Goal: Information Seeking & Learning: Learn about a topic

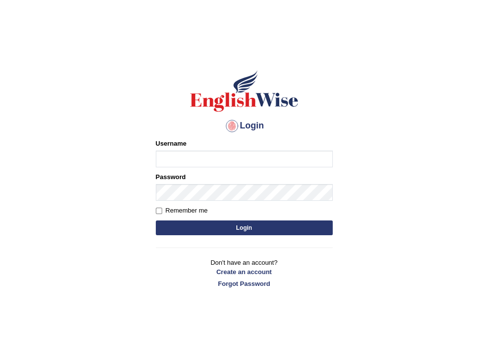
click at [207, 159] on input "Username" at bounding box center [244, 158] width 177 height 17
drag, startPoint x: 0, startPoint y: 0, endPoint x: 207, endPoint y: 159, distance: 260.6
click at [207, 159] on input "Username" at bounding box center [244, 158] width 177 height 17
type input "shavneel_parramatta"
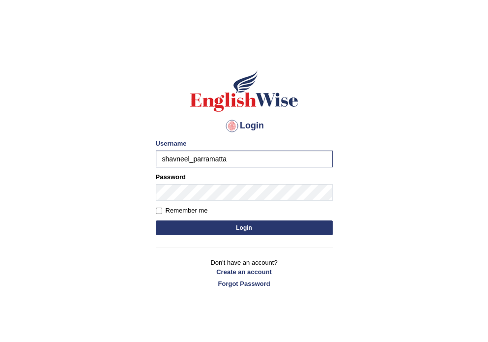
click at [178, 227] on button "Login" at bounding box center [244, 227] width 177 height 15
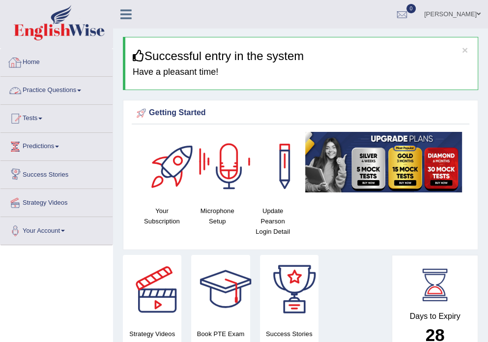
click at [85, 89] on link "Practice Questions" at bounding box center [56, 89] width 112 height 25
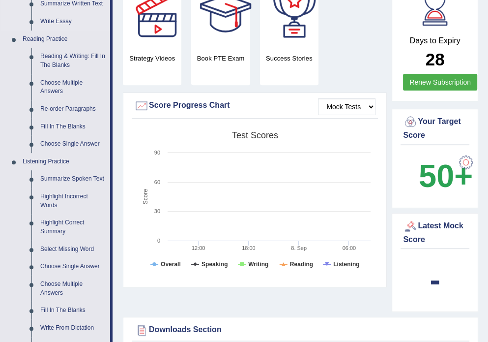
scroll to position [315, 0]
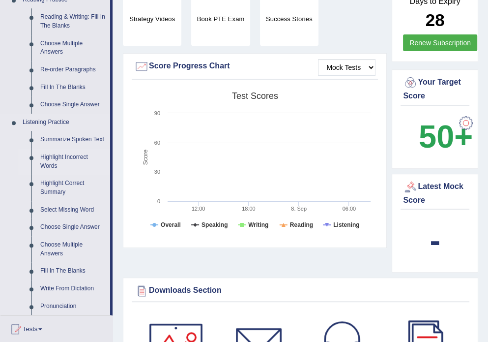
click at [64, 160] on link "Highlight Incorrect Words" at bounding box center [73, 162] width 74 height 26
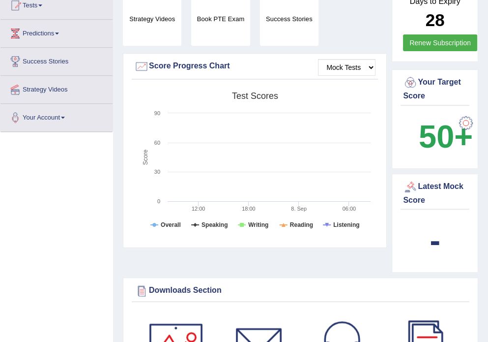
scroll to position [221, 0]
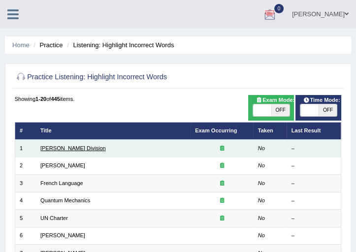
click at [69, 146] on link "[PERSON_NAME] Division" at bounding box center [72, 148] width 65 height 6
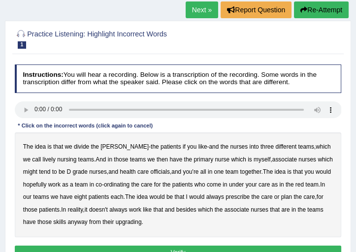
scroll to position [117, 0]
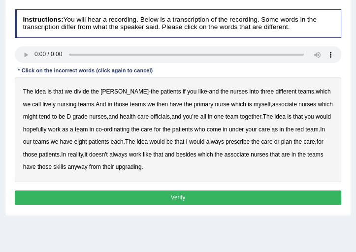
click at [43, 105] on b "lively" at bounding box center [49, 104] width 13 height 7
click at [43, 103] on b "lively" at bounding box center [49, 104] width 13 height 7
click at [214, 105] on b "nurse" at bounding box center [221, 104] width 15 height 7
click at [150, 116] on b "officials" at bounding box center [159, 116] width 19 height 7
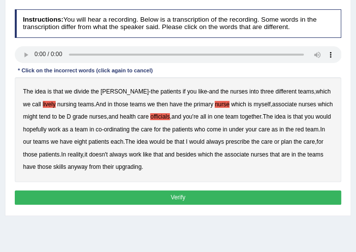
click at [119, 165] on b "upgrading" at bounding box center [129, 166] width 26 height 7
click at [170, 192] on button "Verify" at bounding box center [178, 197] width 327 height 14
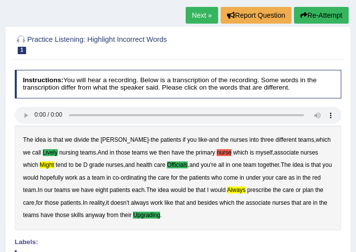
scroll to position [39, 0]
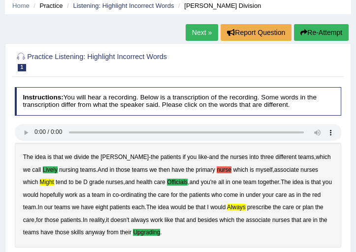
click at [199, 32] on link "Next »" at bounding box center [201, 32] width 32 height 17
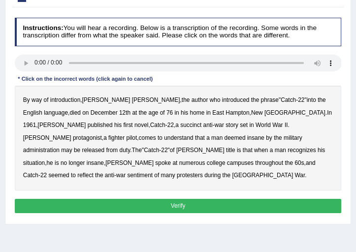
scroll to position [84, 0]
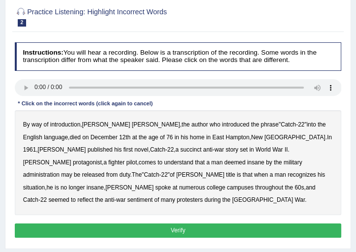
click at [93, 196] on b "reflect" at bounding box center [85, 199] width 16 height 7
click at [103, 196] on b "the" at bounding box center [99, 199] width 8 height 7
click at [162, 223] on button "Verify" at bounding box center [178, 230] width 327 height 14
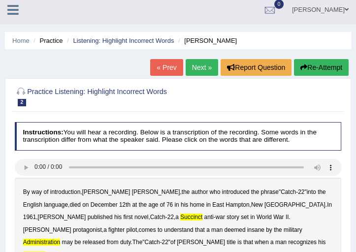
scroll to position [0, 0]
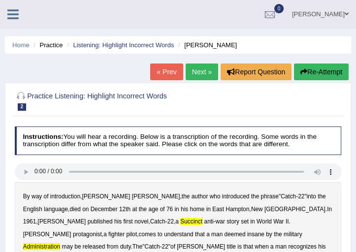
click at [207, 72] on link "Next »" at bounding box center [201, 71] width 32 height 17
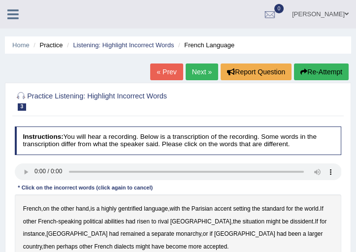
click at [50, 45] on li "Practice" at bounding box center [46, 44] width 31 height 9
click at [22, 44] on link "Home" at bounding box center [20, 44] width 17 height 7
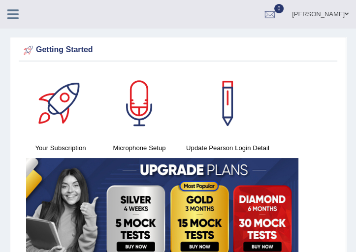
click at [14, 13] on icon at bounding box center [12, 14] width 11 height 13
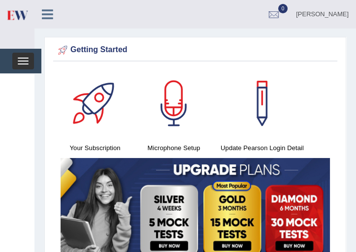
click at [28, 59] on button "Toggle navigation" at bounding box center [23, 61] width 22 height 17
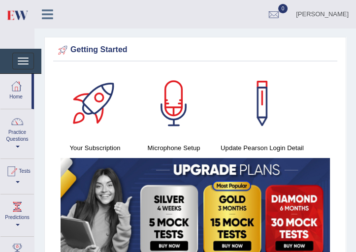
click at [46, 15] on icon at bounding box center [47, 14] width 11 height 13
click at [46, 15] on div "Shavneel Kumar Toggle navigation Username: shavneel_parramatta Access Type: Onl…" at bounding box center [194, 14] width 321 height 29
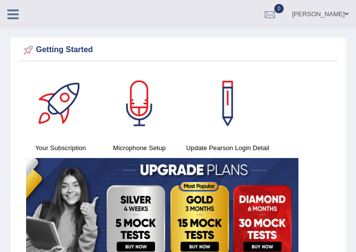
click at [46, 15] on div "Shavneel Kumar Toggle navigation Username: shavneel_parramatta Access Type: Onl…" at bounding box center [178, 14] width 356 height 29
click at [15, 17] on icon at bounding box center [12, 14] width 11 height 13
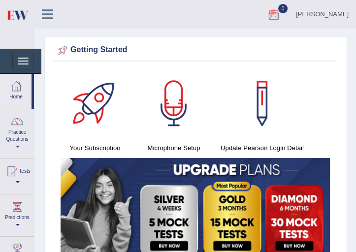
click at [312, 13] on link "[PERSON_NAME]" at bounding box center [321, 13] width 67 height 26
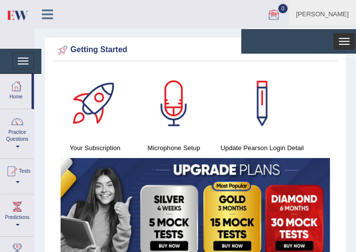
click at [342, 39] on button "Toggle navigation" at bounding box center [344, 41] width 22 height 17
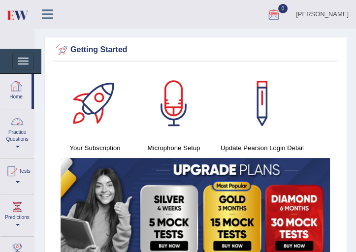
click at [21, 88] on div at bounding box center [16, 86] width 15 height 15
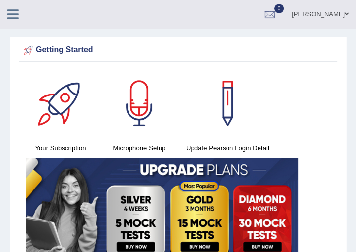
click at [9, 12] on icon at bounding box center [12, 14] width 11 height 13
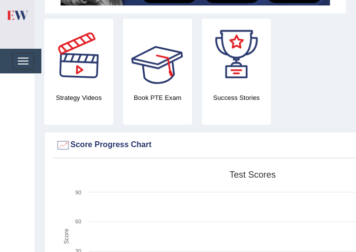
scroll to position [253, 0]
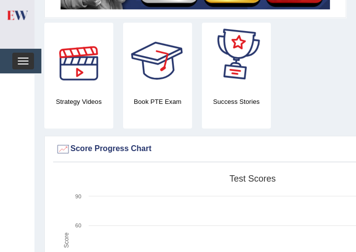
click at [24, 60] on span "button" at bounding box center [23, 60] width 11 height 1
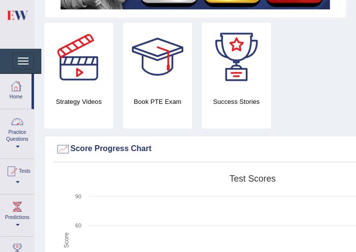
click at [14, 134] on link "Practice Questions" at bounding box center [16, 132] width 33 height 46
click at [18, 146] on span at bounding box center [18, 147] width 4 height 2
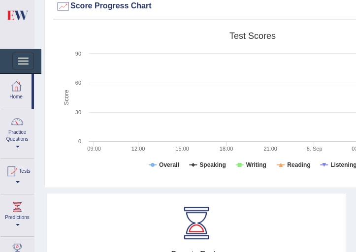
scroll to position [421, 0]
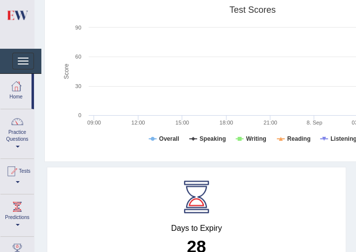
click at [18, 135] on link "Practice Questions" at bounding box center [16, 132] width 33 height 46
click at [18, 128] on link "Practice Questions" at bounding box center [15, 132] width 31 height 46
click at [18, 128] on link "Practice Questions" at bounding box center [16, 132] width 33 height 46
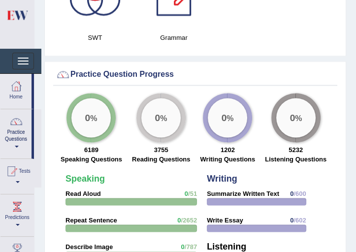
scroll to position [1152, 0]
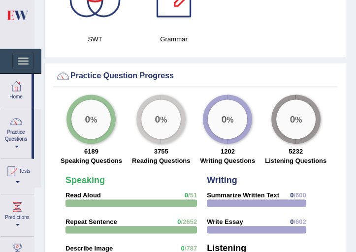
click at [18, 128] on link "Practice Questions" at bounding box center [15, 132] width 31 height 46
click at [18, 128] on link "Practice Questions" at bounding box center [16, 132] width 33 height 46
click at [18, 128] on link "Practice Questions" at bounding box center [15, 132] width 31 height 46
click at [24, 58] on button "Toggle navigation" at bounding box center [23, 61] width 22 height 17
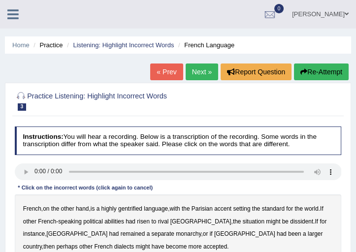
click at [47, 44] on li "Practice" at bounding box center [46, 44] width 31 height 9
click at [49, 45] on li "Practice" at bounding box center [46, 44] width 31 height 9
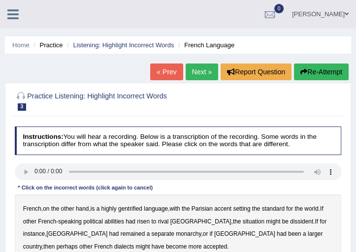
click at [49, 45] on li "Practice" at bounding box center [46, 44] width 31 height 9
click at [29, 44] on link "Home" at bounding box center [20, 44] width 17 height 7
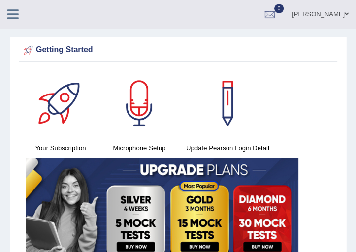
click at [16, 12] on icon at bounding box center [12, 14] width 11 height 13
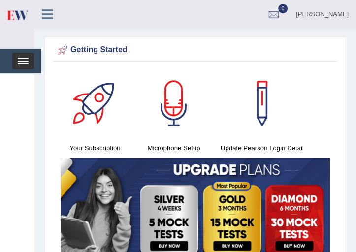
click at [27, 60] on span "button" at bounding box center [23, 60] width 11 height 1
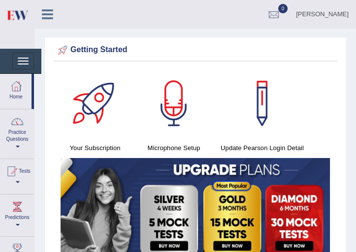
click at [22, 132] on link "Practice Questions" at bounding box center [16, 132] width 33 height 46
click at [15, 146] on span at bounding box center [17, 147] width 4 height 2
click at [15, 146] on link "Practice Questions" at bounding box center [15, 132] width 31 height 46
click at [15, 146] on span at bounding box center [17, 147] width 4 height 2
click at [15, 146] on link "Practice Questions" at bounding box center [15, 132] width 31 height 46
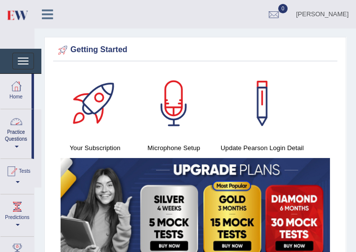
click at [22, 129] on link "Practice Questions" at bounding box center [15, 132] width 31 height 46
click at [22, 129] on link "Practice Questions" at bounding box center [16, 132] width 33 height 46
click at [22, 129] on link "Practice Questions" at bounding box center [15, 132] width 31 height 46
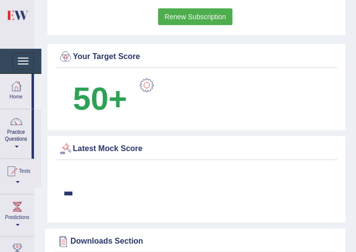
scroll to position [562, 0]
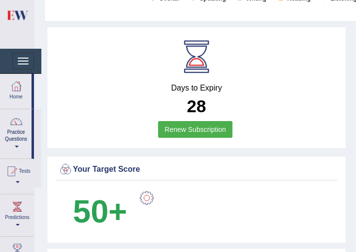
click at [12, 127] on div at bounding box center [16, 121] width 15 height 15
click at [12, 127] on div at bounding box center [17, 121] width 15 height 15
click at [12, 127] on div at bounding box center [16, 121] width 15 height 15
click at [12, 127] on div at bounding box center [17, 121] width 15 height 15
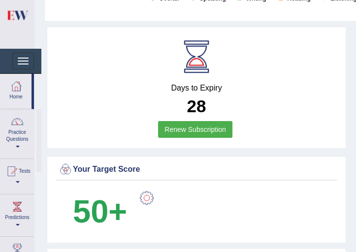
click at [12, 127] on div at bounding box center [17, 121] width 15 height 15
click at [12, 127] on div at bounding box center [16, 121] width 15 height 15
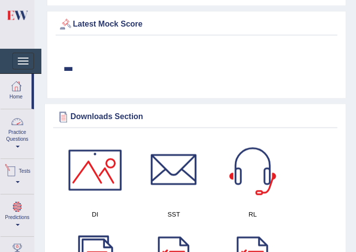
scroll to position [871, 0]
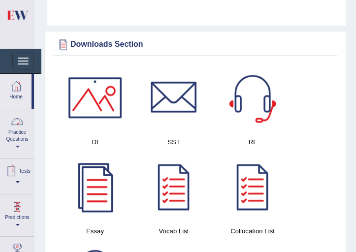
click at [4, 211] on link "Predictions" at bounding box center [16, 213] width 33 height 39
drag, startPoint x: 21, startPoint y: 233, endPoint x: 27, endPoint y: 190, distance: 42.8
click at [17, 220] on link "Predictions" at bounding box center [15, 213] width 31 height 39
click at [17, 220] on link "Predictions" at bounding box center [16, 213] width 33 height 39
click at [18, 131] on link "Practice Questions" at bounding box center [16, 132] width 33 height 46
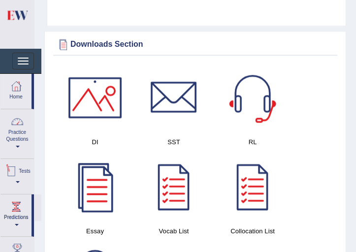
click at [18, 131] on link "Practice Questions" at bounding box center [16, 132] width 33 height 46
click at [22, 130] on link "Practice Questions" at bounding box center [16, 132] width 33 height 46
click at [22, 130] on link "Practice Questions" at bounding box center [15, 132] width 31 height 46
click at [22, 130] on link "Practice Questions" at bounding box center [16, 132] width 33 height 46
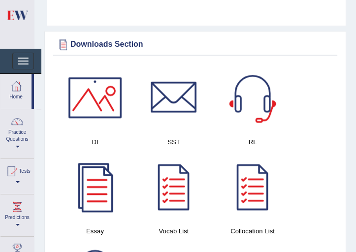
click at [22, 130] on link "Practice Questions" at bounding box center [16, 132] width 33 height 46
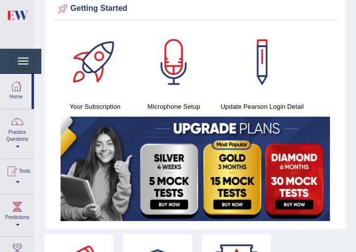
scroll to position [28, 0]
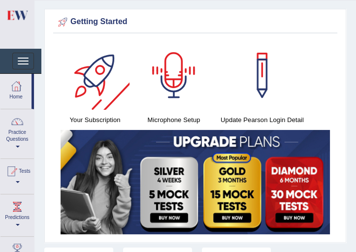
click at [174, 83] on div at bounding box center [173, 75] width 69 height 69
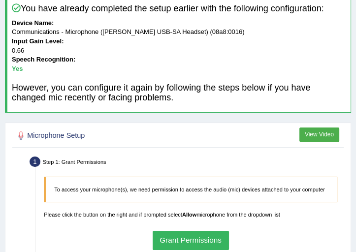
scroll to position [11, 0]
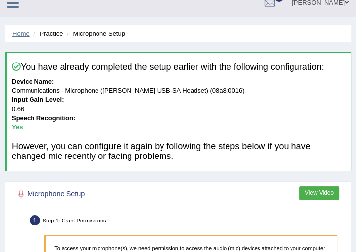
click at [21, 33] on link "Home" at bounding box center [20, 33] width 17 height 7
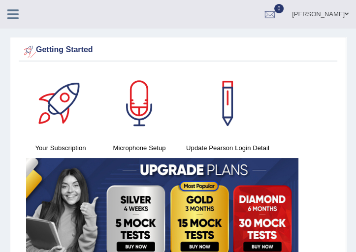
click at [14, 14] on icon at bounding box center [12, 14] width 11 height 13
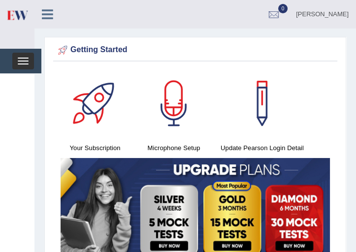
click at [26, 59] on button "Toggle navigation" at bounding box center [23, 61] width 22 height 17
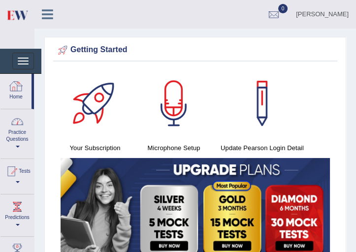
click at [15, 130] on link "Practice Questions" at bounding box center [16, 132] width 33 height 46
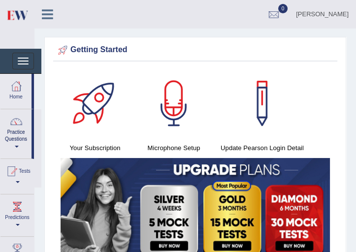
click at [15, 130] on link "Practice Questions" at bounding box center [15, 132] width 31 height 46
click at [15, 130] on link "Practice Questions" at bounding box center [16, 132] width 33 height 46
click at [27, 60] on button "Toggle navigation" at bounding box center [23, 61] width 22 height 17
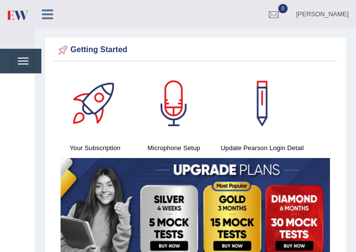
click at [50, 11] on icon at bounding box center [47, 14] width 11 height 13
click at [50, 11] on div "Shavneel Kumar Toggle navigation Username: shavneel_parramatta Access Type: Onl…" at bounding box center [194, 14] width 321 height 29
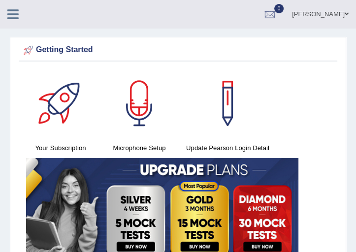
click at [9, 12] on icon at bounding box center [12, 14] width 11 height 13
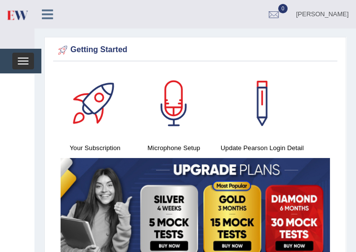
click at [28, 65] on button "Toggle navigation" at bounding box center [23, 61] width 22 height 17
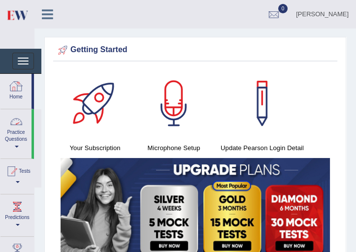
click at [21, 133] on link "Practice Questions" at bounding box center [15, 132] width 31 height 46
click at [16, 146] on span at bounding box center [17, 147] width 4 height 2
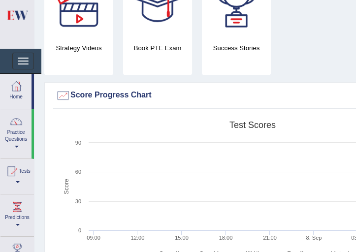
scroll to position [309, 0]
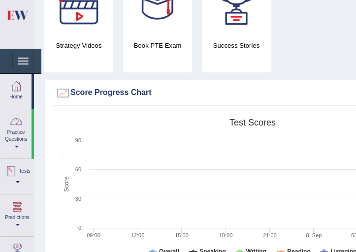
click at [20, 181] on span at bounding box center [18, 182] width 4 height 2
click at [21, 179] on link "Tests" at bounding box center [15, 175] width 31 height 32
click at [19, 124] on div at bounding box center [16, 121] width 15 height 15
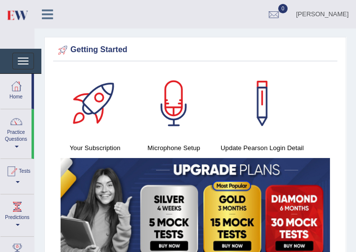
scroll to position [0, 0]
click at [338, 14] on link "[PERSON_NAME]" at bounding box center [321, 13] width 67 height 26
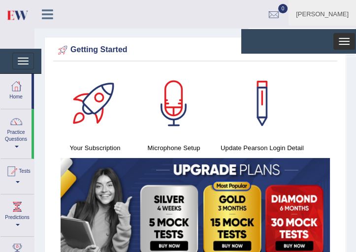
click at [343, 39] on button "Toggle navigation" at bounding box center [344, 41] width 22 height 17
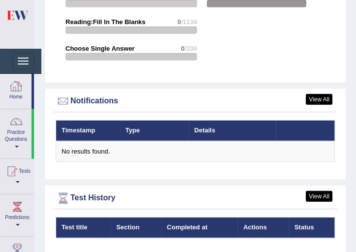
scroll to position [1577, 0]
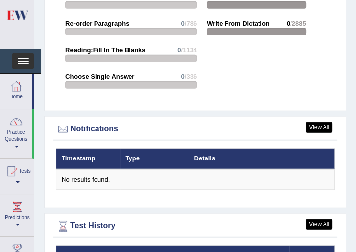
click at [27, 58] on button "Toggle navigation" at bounding box center [23, 61] width 22 height 17
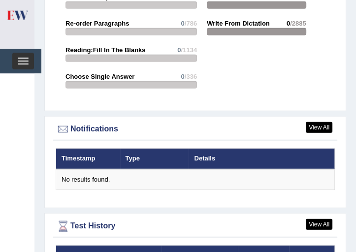
click at [27, 58] on button "Toggle navigation" at bounding box center [23, 61] width 22 height 17
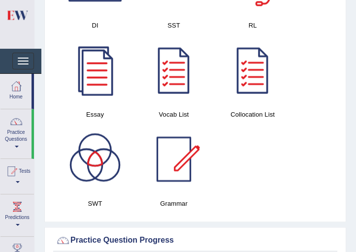
scroll to position [987, 0]
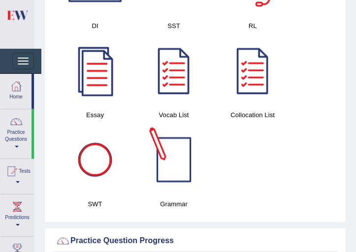
click at [158, 161] on div at bounding box center [173, 159] width 69 height 69
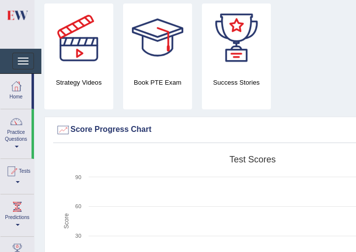
scroll to position [256, 0]
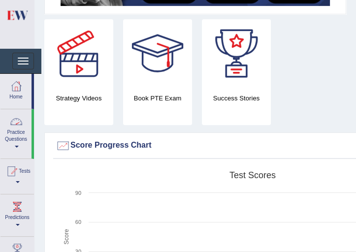
click at [22, 139] on link "Practice Questions" at bounding box center [15, 132] width 31 height 46
click at [17, 144] on link "Practice Questions" at bounding box center [15, 132] width 31 height 46
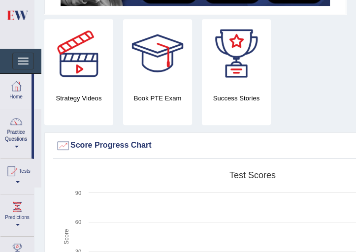
click at [18, 140] on link "Practice Questions" at bounding box center [15, 132] width 31 height 46
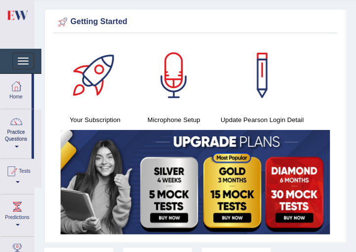
scroll to position [56, 0]
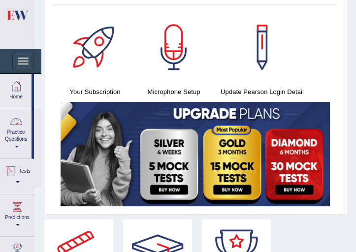
click at [18, 174] on div at bounding box center [11, 171] width 15 height 15
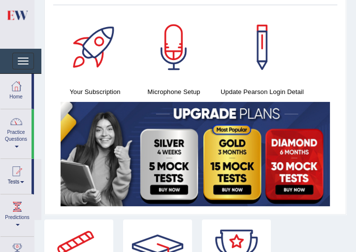
click at [22, 136] on link "Practice Questions" at bounding box center [15, 132] width 31 height 46
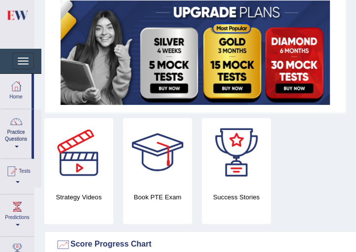
scroll to position [168, 0]
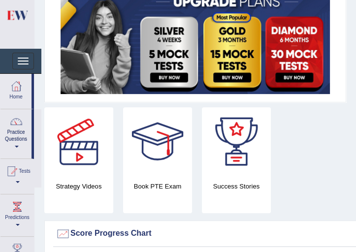
click at [24, 146] on link "Practice Questions" at bounding box center [15, 132] width 31 height 46
click at [18, 146] on span at bounding box center [17, 147] width 4 height 2
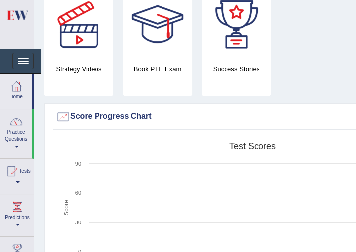
scroll to position [309, 0]
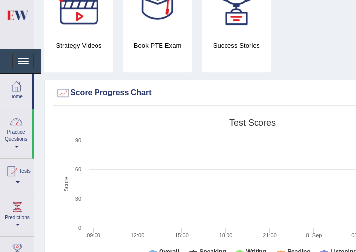
click at [16, 128] on link "Practice Questions" at bounding box center [15, 132] width 31 height 46
click at [19, 128] on link "Practice Questions" at bounding box center [15, 132] width 31 height 46
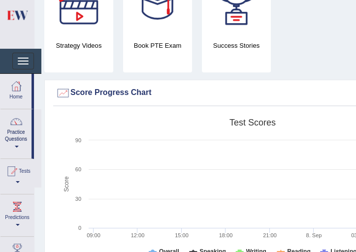
click at [19, 128] on link "Practice Questions" at bounding box center [15, 132] width 31 height 46
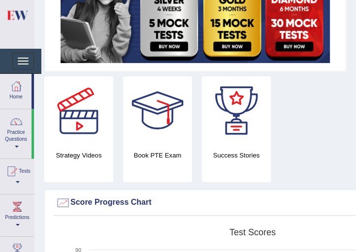
scroll to position [197, 0]
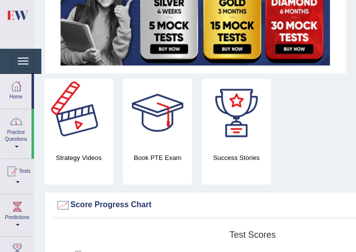
click at [18, 134] on link "Practice Questions" at bounding box center [15, 132] width 31 height 46
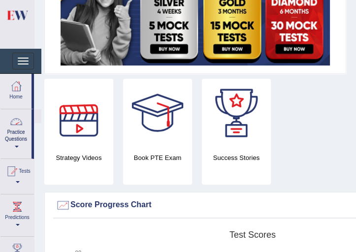
click at [18, 134] on link "Practice Questions" at bounding box center [15, 132] width 31 height 46
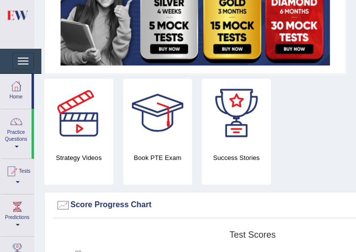
click at [18, 134] on link "Practice Questions" at bounding box center [15, 132] width 31 height 46
click at [19, 133] on link "Practice Questions" at bounding box center [15, 132] width 31 height 46
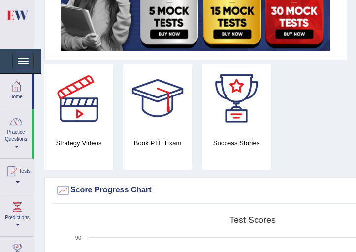
scroll to position [253, 0]
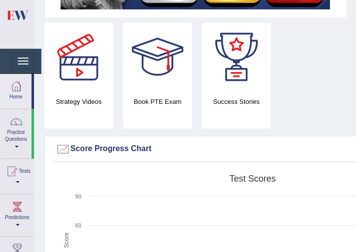
click at [19, 133] on link "Practice Questions" at bounding box center [15, 132] width 31 height 46
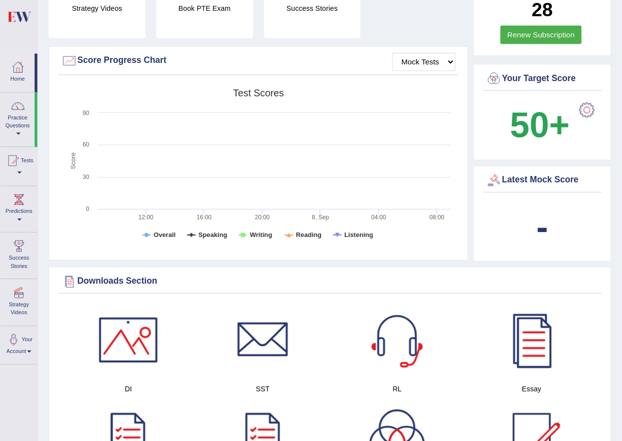
scroll to position [253, 0]
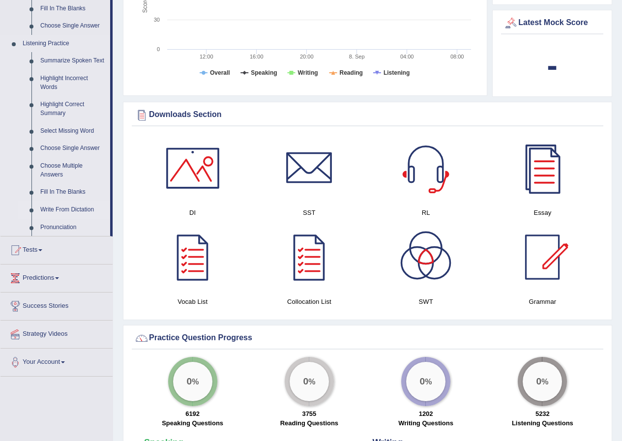
click at [67, 207] on link "Write From Dictation" at bounding box center [73, 210] width 74 height 18
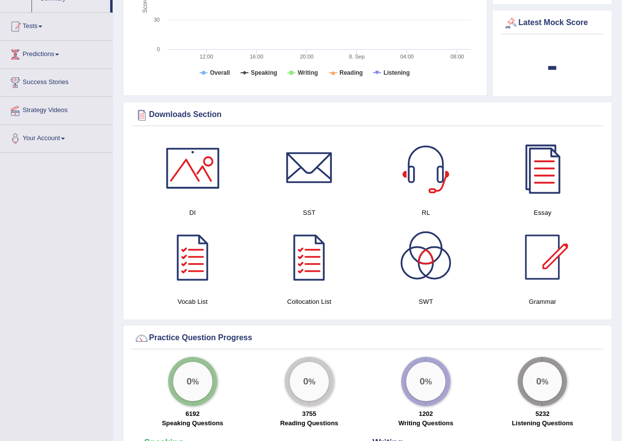
scroll to position [337, 0]
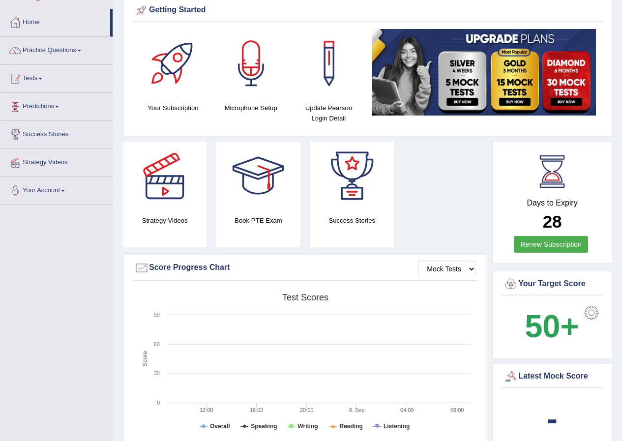
click at [73, 56] on link "Practice Questions" at bounding box center [56, 49] width 112 height 25
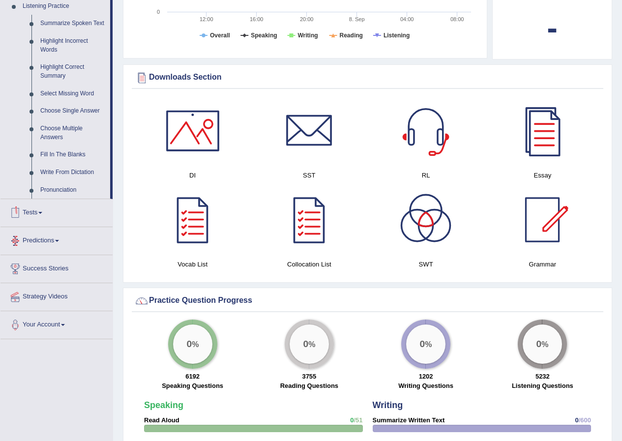
scroll to position [433, 0]
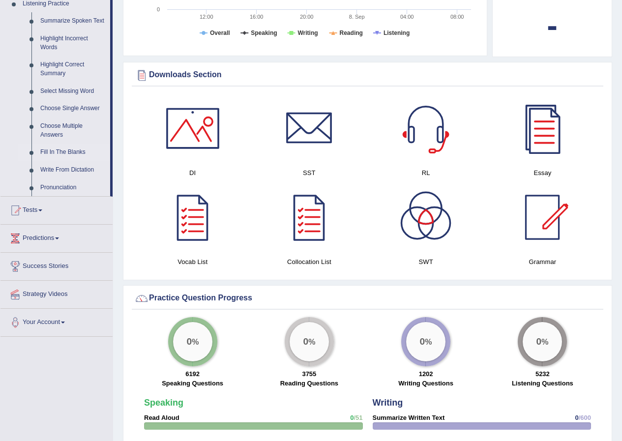
click at [65, 149] on link "Fill In The Blanks" at bounding box center [73, 153] width 74 height 18
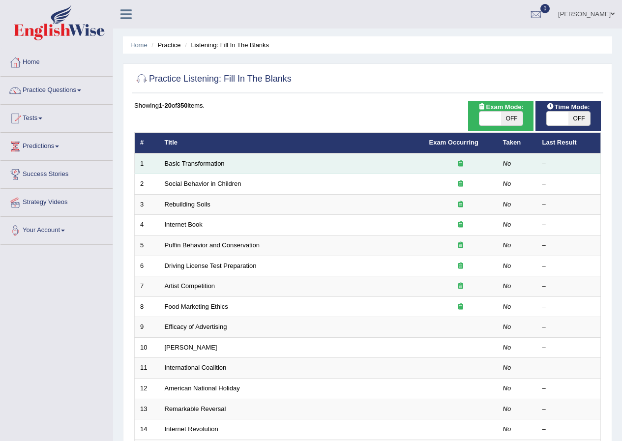
click at [296, 164] on td "Basic Transformation" at bounding box center [291, 163] width 265 height 21
click at [458, 165] on icon at bounding box center [460, 163] width 5 height 6
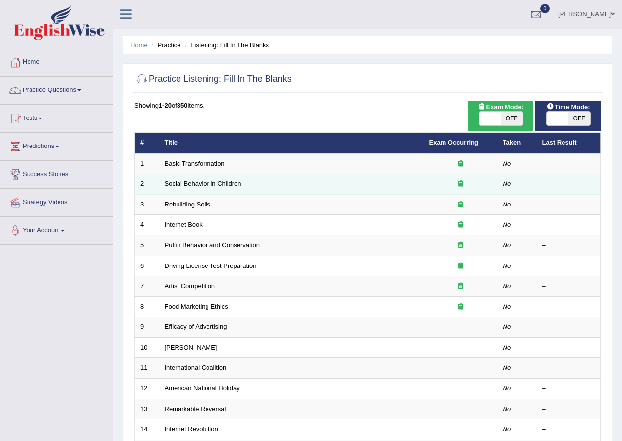
click at [392, 181] on td "Social Behavior in Children" at bounding box center [291, 184] width 265 height 21
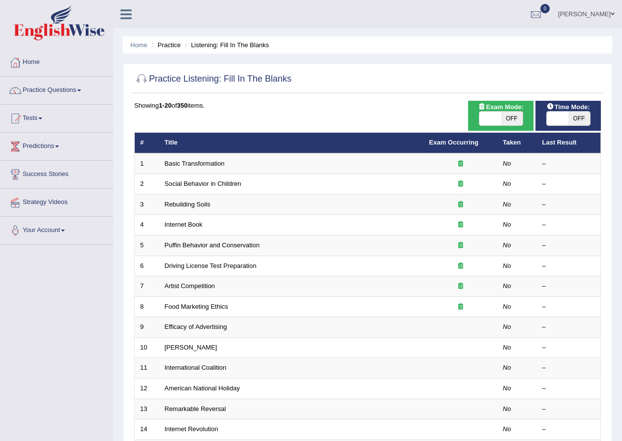
click at [494, 113] on span at bounding box center [490, 119] width 22 height 14
click at [514, 116] on span at bounding box center [512, 119] width 22 height 14
checkbox input "true"
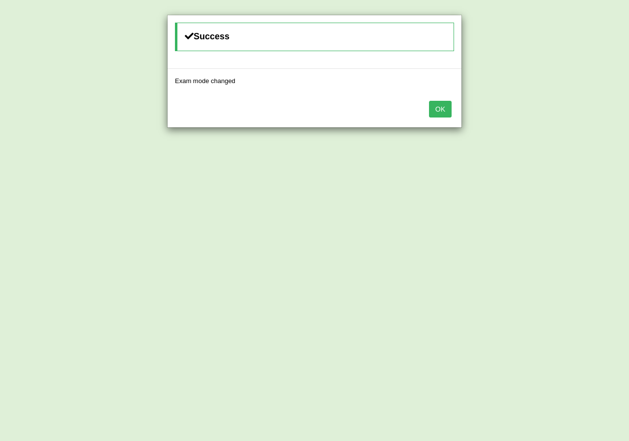
click at [444, 112] on button "OK" at bounding box center [440, 109] width 23 height 17
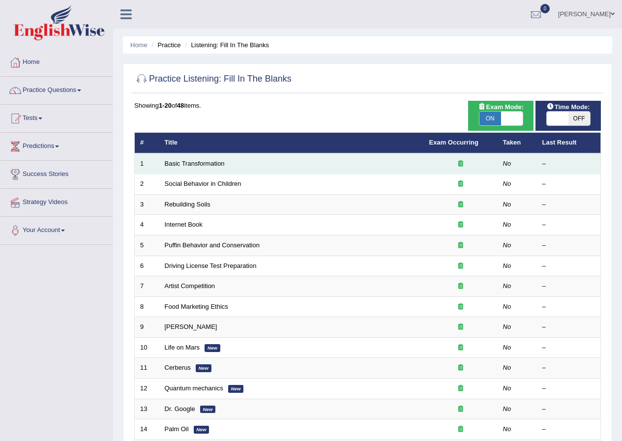
click at [441, 167] on div at bounding box center [460, 163] width 63 height 9
click at [472, 158] on td at bounding box center [461, 163] width 74 height 21
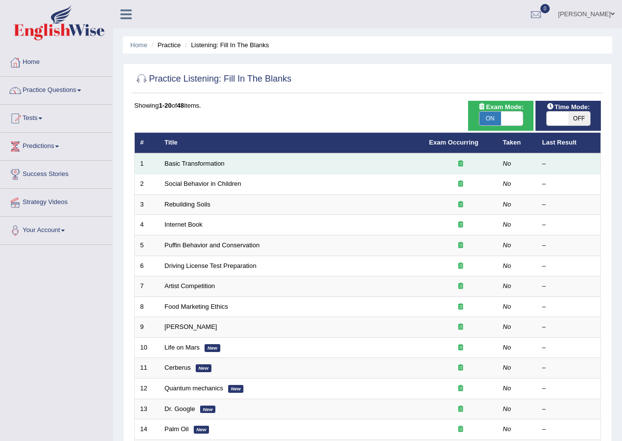
click at [472, 158] on td at bounding box center [461, 163] width 74 height 21
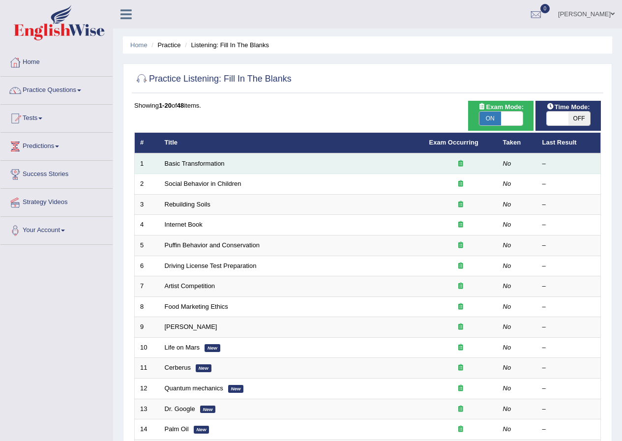
click at [472, 158] on td at bounding box center [461, 163] width 74 height 21
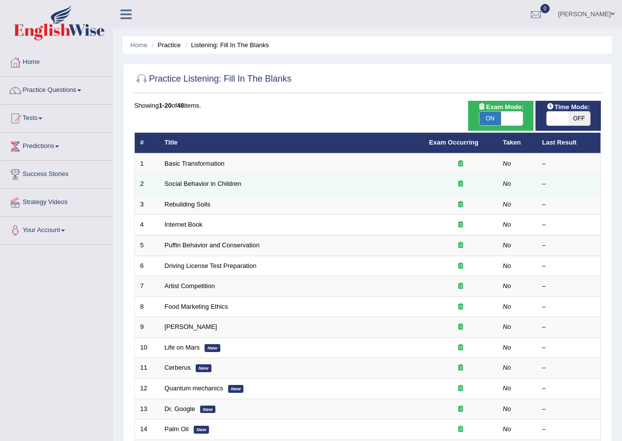
click at [421, 185] on td "Social Behavior in Children" at bounding box center [291, 184] width 265 height 21
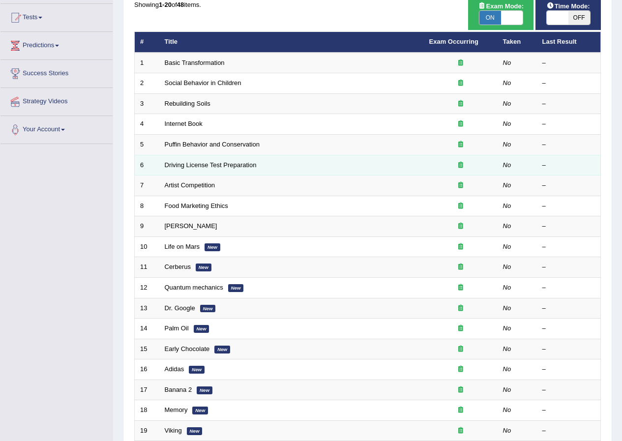
scroll to position [49, 0]
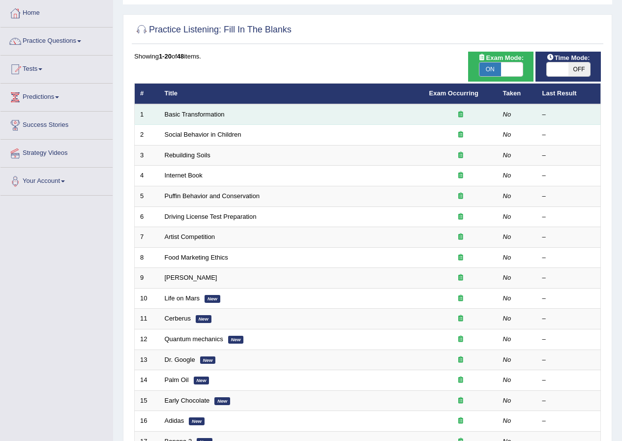
click at [464, 114] on div at bounding box center [460, 114] width 63 height 9
click at [554, 116] on div "–" at bounding box center [568, 114] width 53 height 9
click at [524, 114] on td "No" at bounding box center [517, 114] width 39 height 21
click at [188, 111] on link "Basic Transformation" at bounding box center [195, 114] width 60 height 7
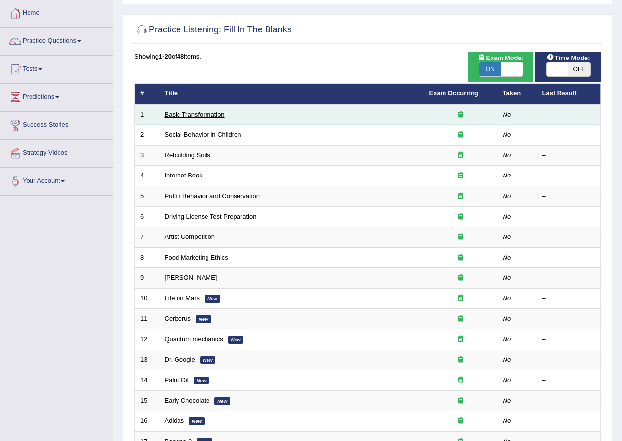
click at [188, 111] on link "Basic Transformation" at bounding box center [195, 114] width 60 height 7
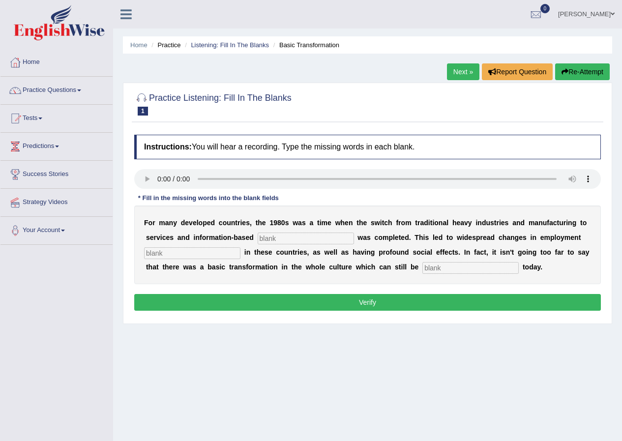
click at [451, 268] on input "text" at bounding box center [470, 268] width 96 height 12
type input "obsevered"
click at [274, 238] on input "text" at bounding box center [306, 239] width 96 height 12
click at [284, 239] on input "inter" at bounding box center [306, 239] width 96 height 12
type input "inter"
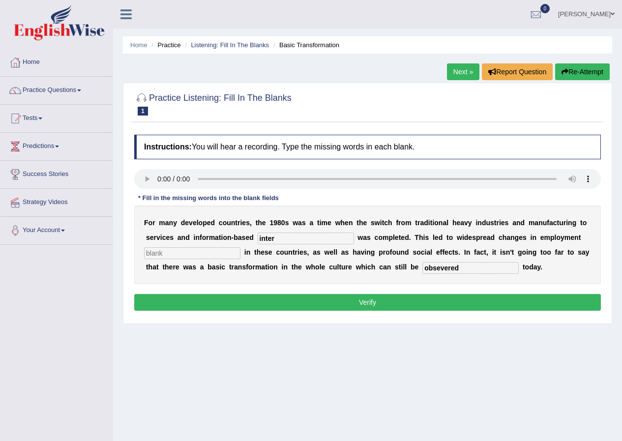
click at [454, 70] on link "Next »" at bounding box center [463, 71] width 32 height 17
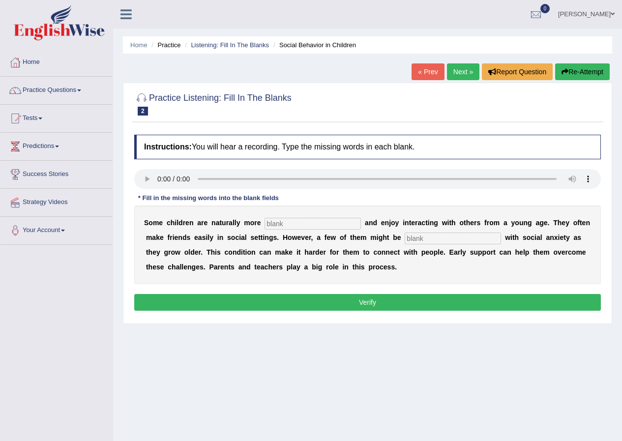
click at [453, 70] on link "Next »" at bounding box center [463, 71] width 32 height 17
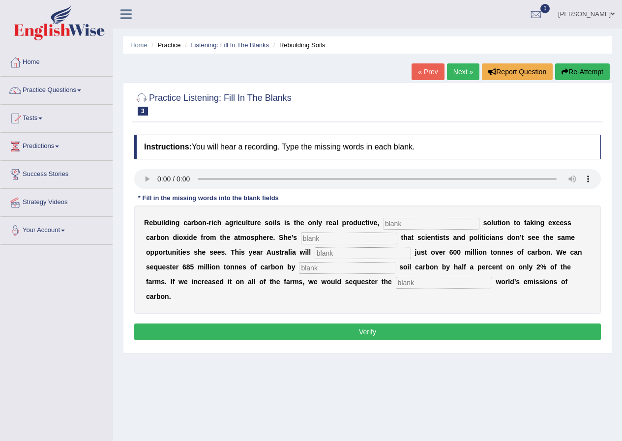
click at [404, 220] on input "text" at bounding box center [431, 224] width 96 height 12
click at [417, 285] on input "text" at bounding box center [444, 283] width 96 height 12
type input "a"
type input "whole"
click at [408, 225] on input "text" at bounding box center [431, 224] width 96 height 12
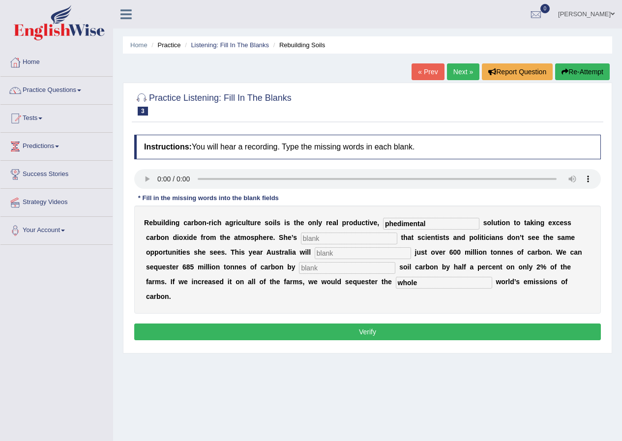
type input "phedimental"
click at [317, 239] on input "text" at bounding box center [349, 239] width 96 height 12
click at [431, 224] on input "phedimental" at bounding box center [431, 224] width 96 height 12
click at [358, 251] on input "text" at bounding box center [363, 253] width 96 height 12
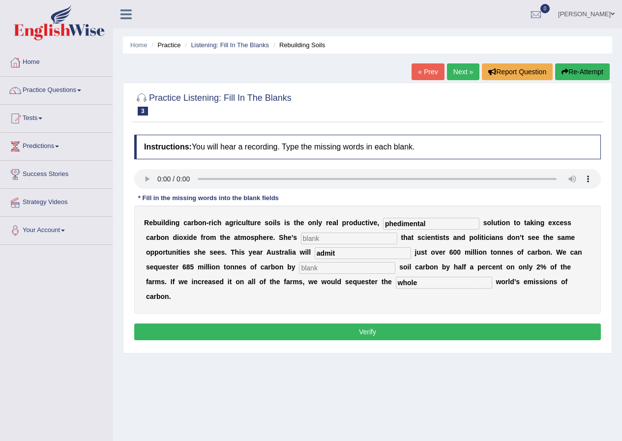
type input "admit"
click at [325, 268] on input "text" at bounding box center [347, 268] width 96 height 12
click at [331, 268] on input "increcing" at bounding box center [347, 268] width 96 height 12
type input "increasing"
click at [357, 331] on button "Verify" at bounding box center [367, 332] width 467 height 17
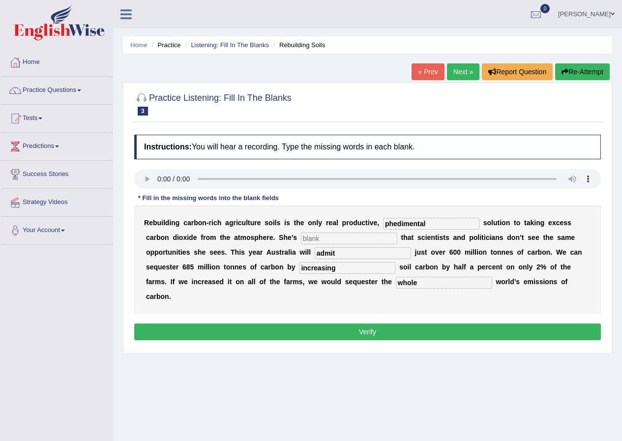
click at [324, 237] on input "text" at bounding box center [349, 239] width 96 height 12
type input "phemanel"
click at [367, 330] on button "Verify" at bounding box center [367, 332] width 467 height 17
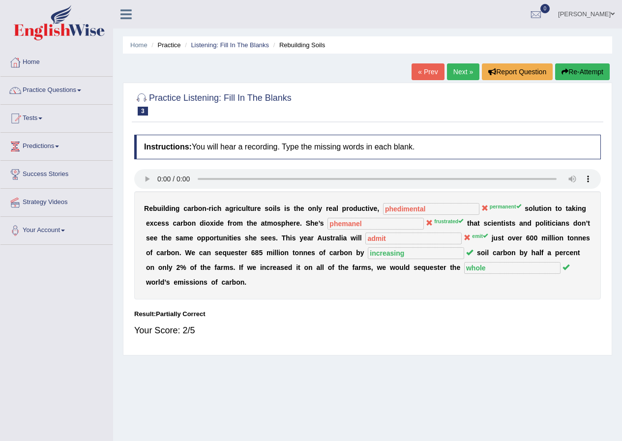
click at [457, 72] on link "Next »" at bounding box center [463, 71] width 32 height 17
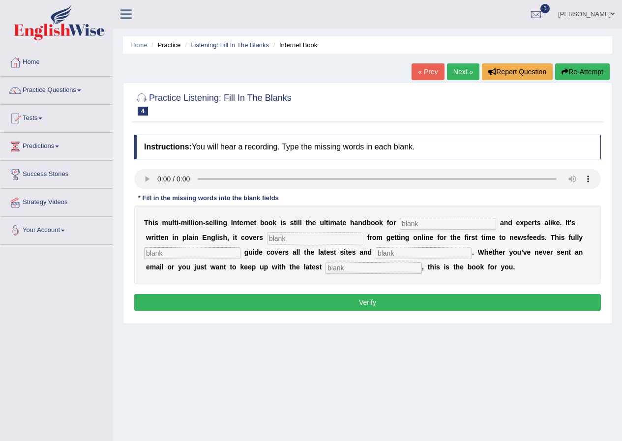
click at [375, 269] on input "text" at bounding box center [374, 268] width 96 height 12
type input "devlopments"
click at [430, 224] on input "text" at bounding box center [448, 224] width 96 height 12
type input "noves"
click at [310, 236] on input "text" at bounding box center [315, 239] width 96 height 12
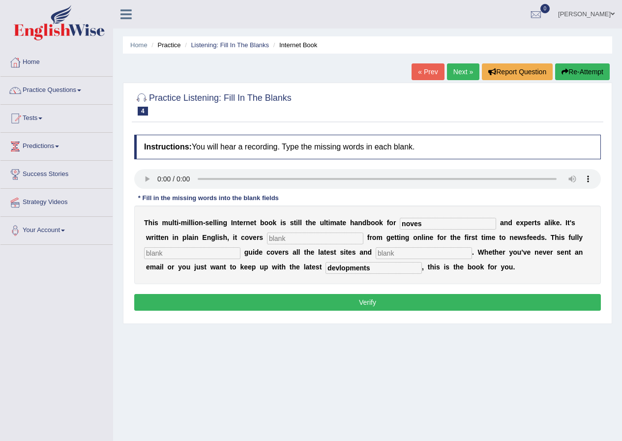
click at [289, 239] on input "text" at bounding box center [315, 239] width 96 height 12
click at [286, 238] on input "text" at bounding box center [315, 239] width 96 height 12
type input "everthing"
click at [214, 254] on input "text" at bounding box center [192, 253] width 96 height 12
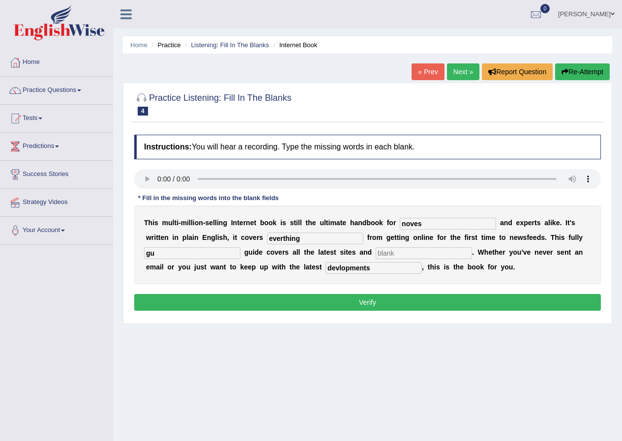
type input "g"
click at [228, 253] on input "text" at bounding box center [192, 253] width 96 height 12
type input "bg"
click at [398, 254] on input "text" at bounding box center [424, 253] width 96 height 12
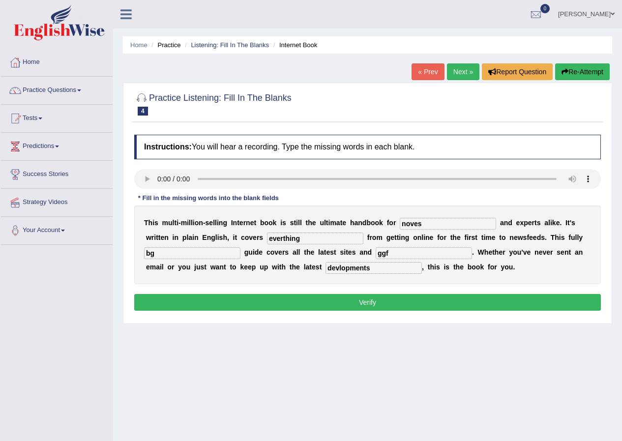
type input "ggf"
click at [371, 298] on button "Verify" at bounding box center [367, 302] width 467 height 17
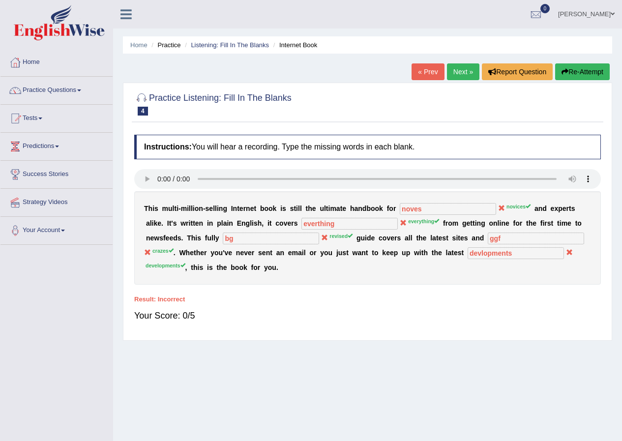
click at [459, 70] on link "Next »" at bounding box center [463, 71] width 32 height 17
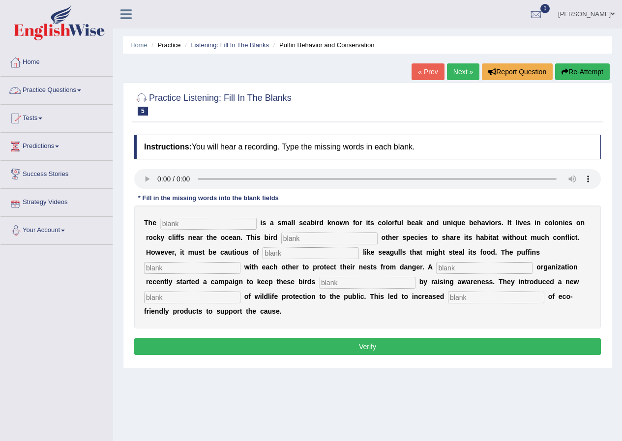
click at [73, 89] on link "Practice Questions" at bounding box center [56, 89] width 112 height 25
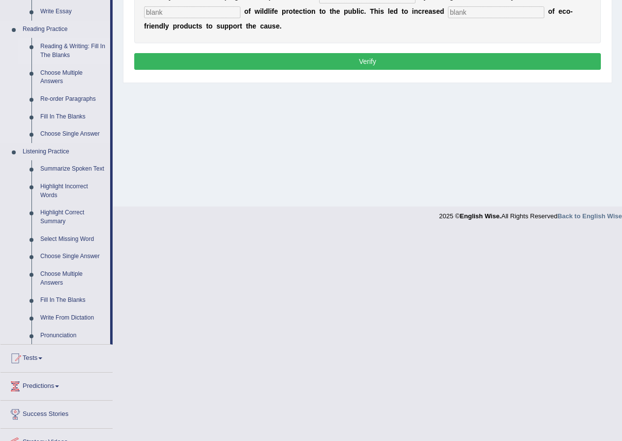
scroll to position [295, 0]
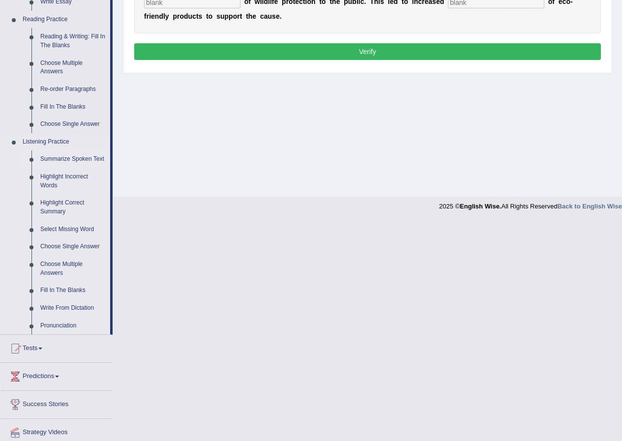
click at [79, 159] on link "Summarize Spoken Text" at bounding box center [73, 159] width 74 height 18
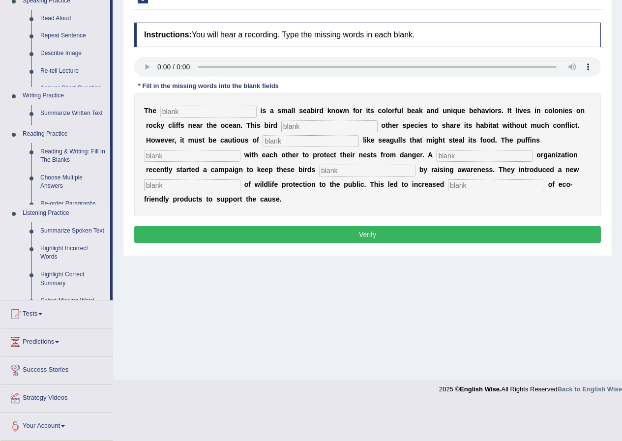
scroll to position [77, 0]
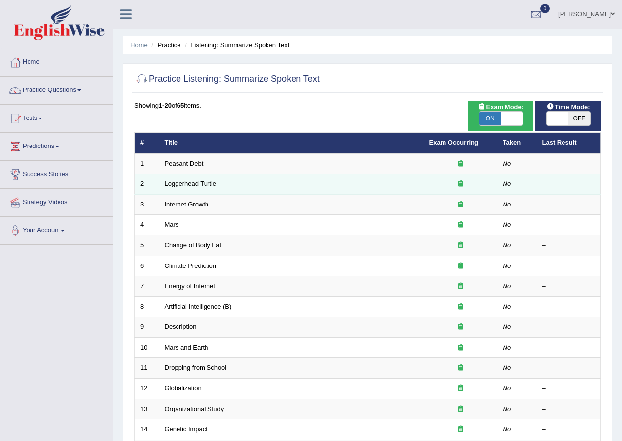
click at [419, 183] on td "Loggerhead Turtle" at bounding box center [291, 184] width 265 height 21
click at [196, 183] on link "Loggerhead Turtle" at bounding box center [191, 183] width 52 height 7
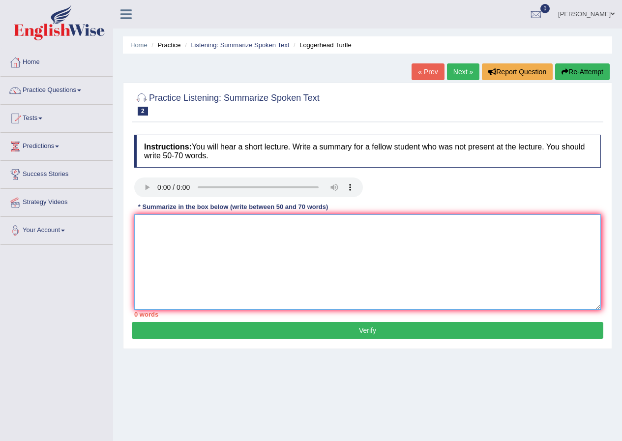
click at [164, 240] on textarea at bounding box center [367, 261] width 467 height 95
type textarea "i"
type textarea "a"
click at [250, 224] on textarea "As the speaker sad about the turtles journony" at bounding box center [367, 261] width 467 height 95
click at [268, 219] on textarea "As the speaker sad about the journony" at bounding box center [367, 261] width 467 height 95
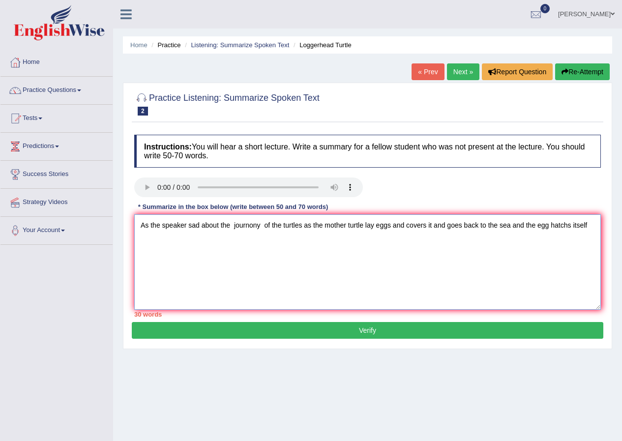
type textarea "As the speaker sad about the journony of the turtles as the mother turtle lay e…"
click at [592, 225] on textarea "As the speaker sad about the journony of the turtles as the mother turtle lay e…" at bounding box center [367, 261] width 467 height 95
click at [184, 239] on textarea "As the speaker sad about the journony of the turtles as the mother turtle lay e…" at bounding box center [367, 261] width 467 height 95
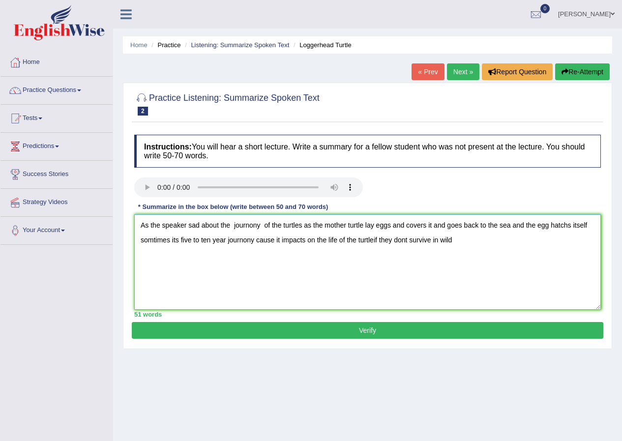
type textarea "As the speaker sad about the journony of the turtles as the mother turtle lay e…"
click at [237, 329] on button "Verify" at bounding box center [368, 330] width 472 height 17
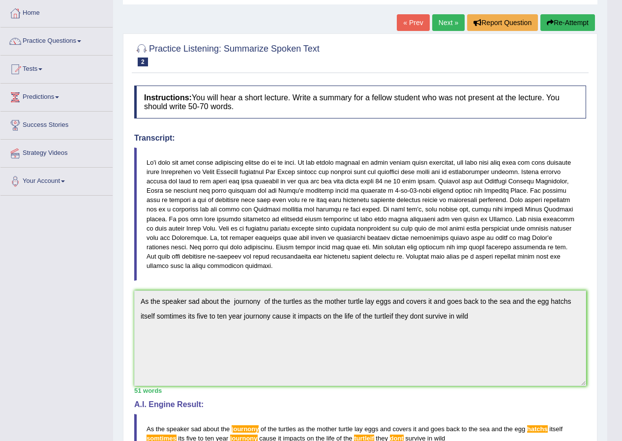
scroll to position [42, 0]
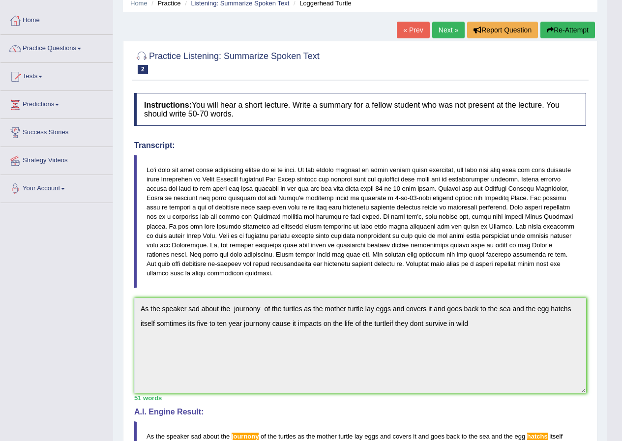
click at [439, 32] on link "Next »" at bounding box center [448, 30] width 32 height 17
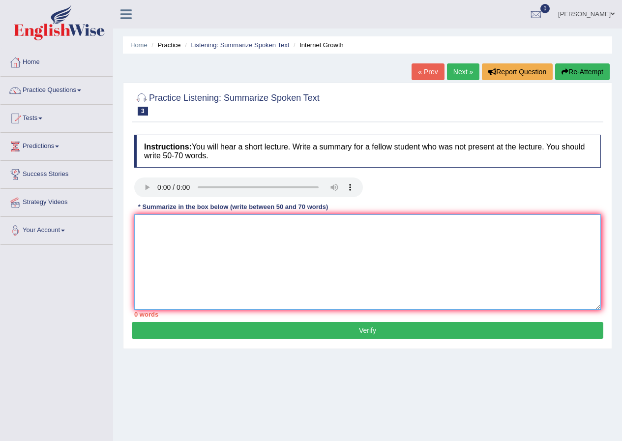
click at [163, 224] on textarea at bounding box center [367, 261] width 467 height 95
click at [612, 13] on span at bounding box center [613, 14] width 4 height 6
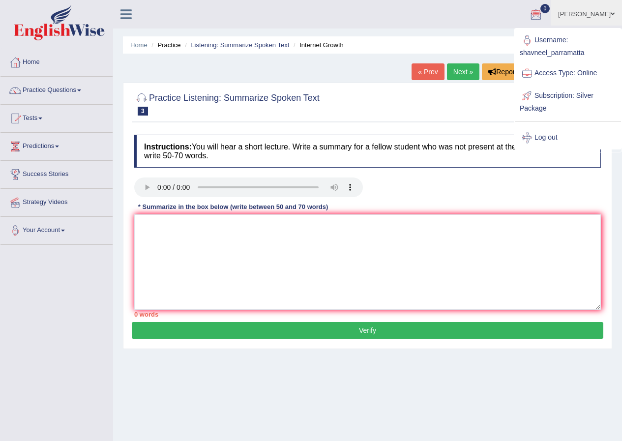
click at [469, 40] on ul "Home Practice Listening: Summarize Spoken Text Internet Growth" at bounding box center [367, 44] width 489 height 17
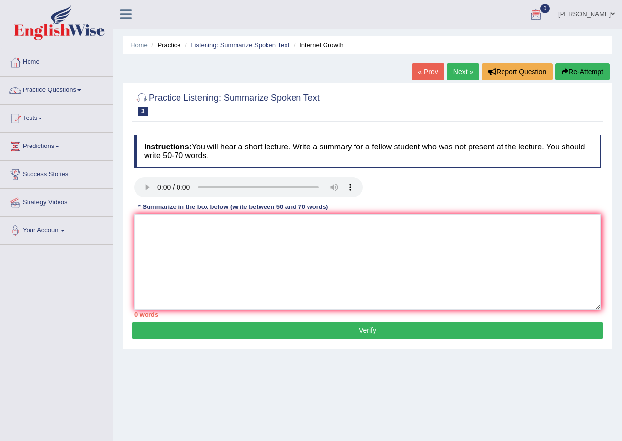
click at [611, 14] on span at bounding box center [613, 14] width 4 height 6
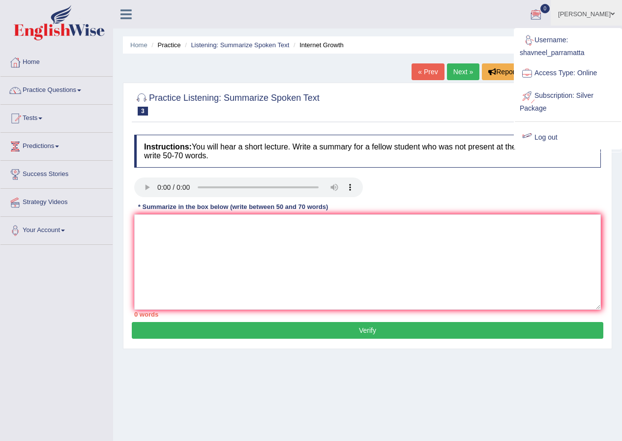
click at [554, 135] on link "Log out" at bounding box center [568, 137] width 106 height 23
